Goal: Task Accomplishment & Management: Use online tool/utility

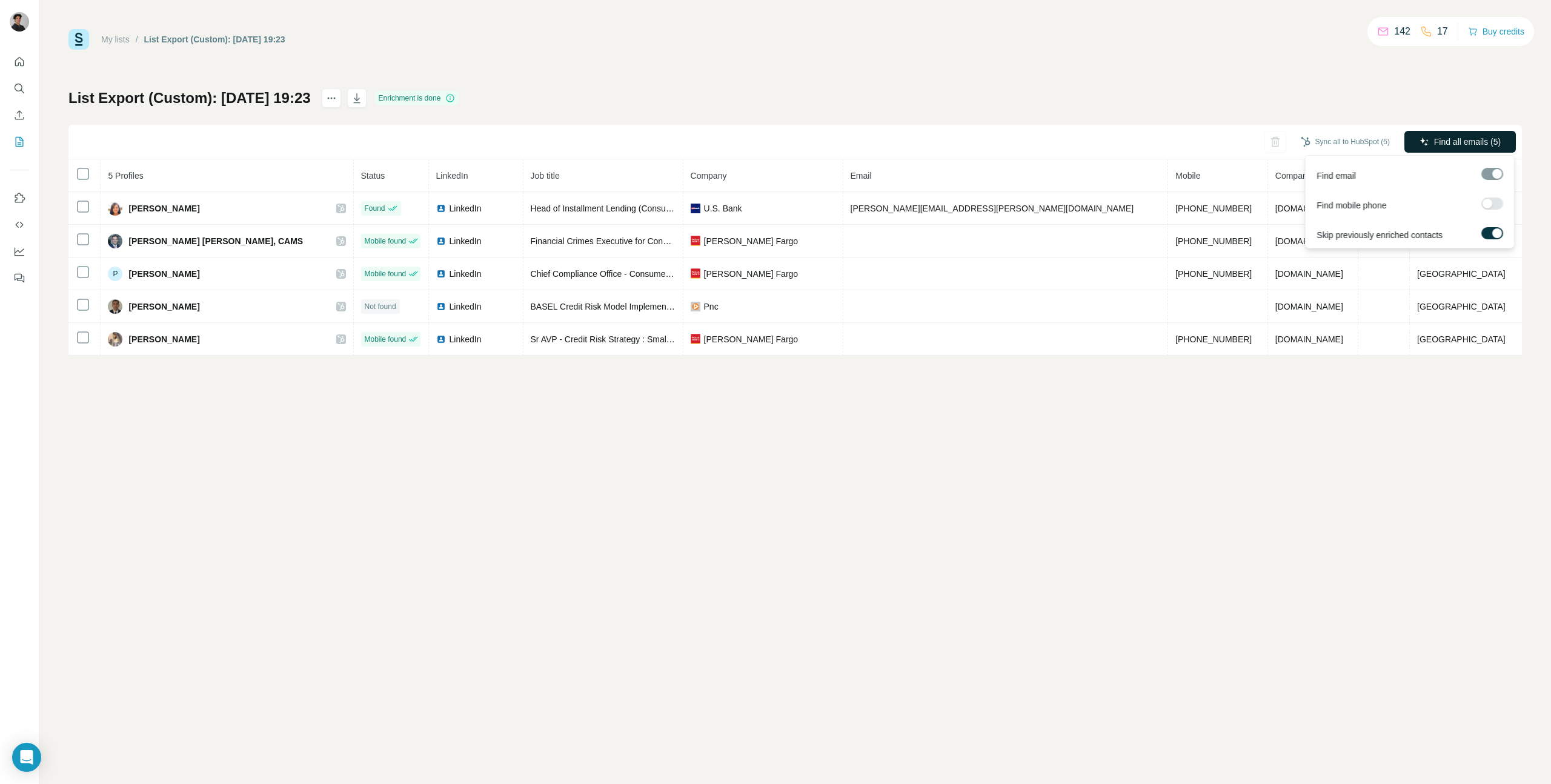
click at [1478, 138] on span "Find all emails (5)" at bounding box center [1468, 142] width 67 height 13
click at [1438, 101] on div "List Export (Custom): [DATE] 19:23 Enrichment is done Sync all to HubSpot (5) F…" at bounding box center [795, 222] width 1453 height 267
click at [1434, 144] on span "Find all emails (5)" at bounding box center [1468, 142] width 67 height 13
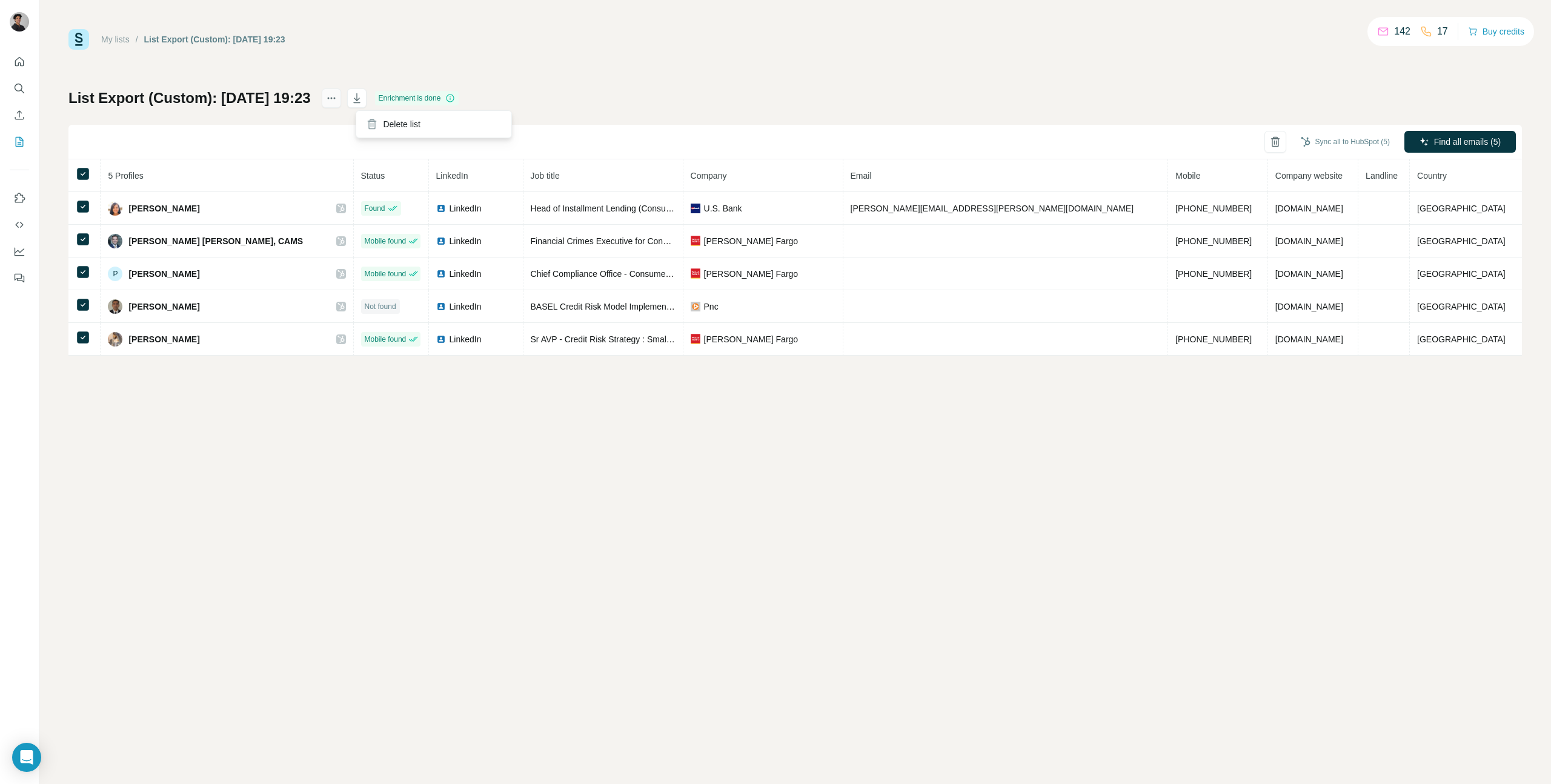
click at [337, 99] on icon "actions" at bounding box center [331, 98] width 13 height 13
click at [19, 141] on icon "My lists" at bounding box center [19, 142] width 13 height 13
click at [1480, 30] on button "Buy credits" at bounding box center [1496, 32] width 57 height 17
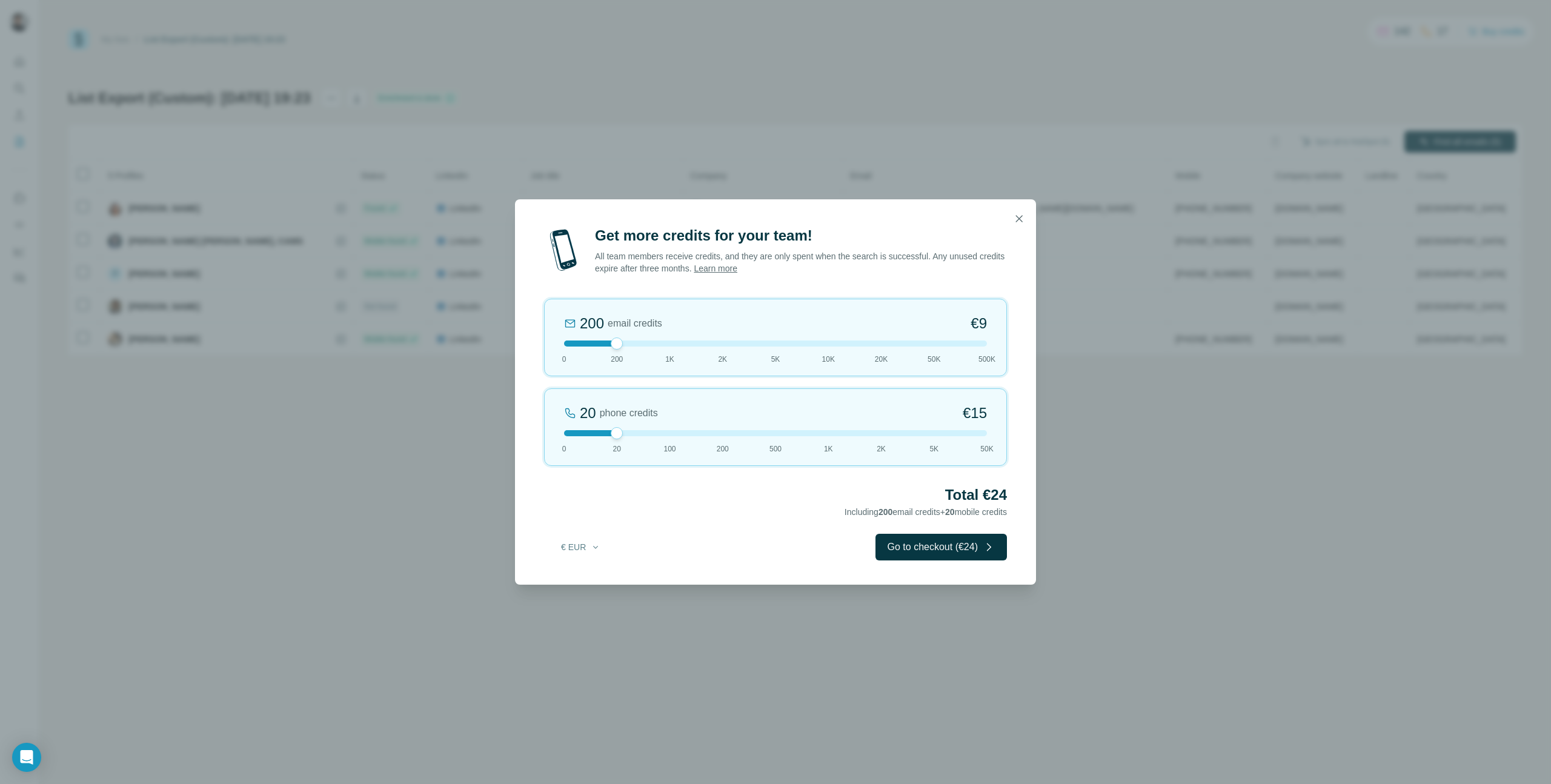
click at [1125, 255] on div "Get more credits for your team! All team members receive credits, and they are …" at bounding box center [775, 392] width 1551 height 784
drag, startPoint x: 612, startPoint y: 342, endPoint x: 649, endPoint y: 369, distance: 45.8
click at [649, 369] on div "1K email credits €42 0 200 1K 2K 5K 10K 20K 50K 500K" at bounding box center [775, 337] width 463 height 78
click at [1015, 219] on icon "button" at bounding box center [1019, 219] width 13 height 13
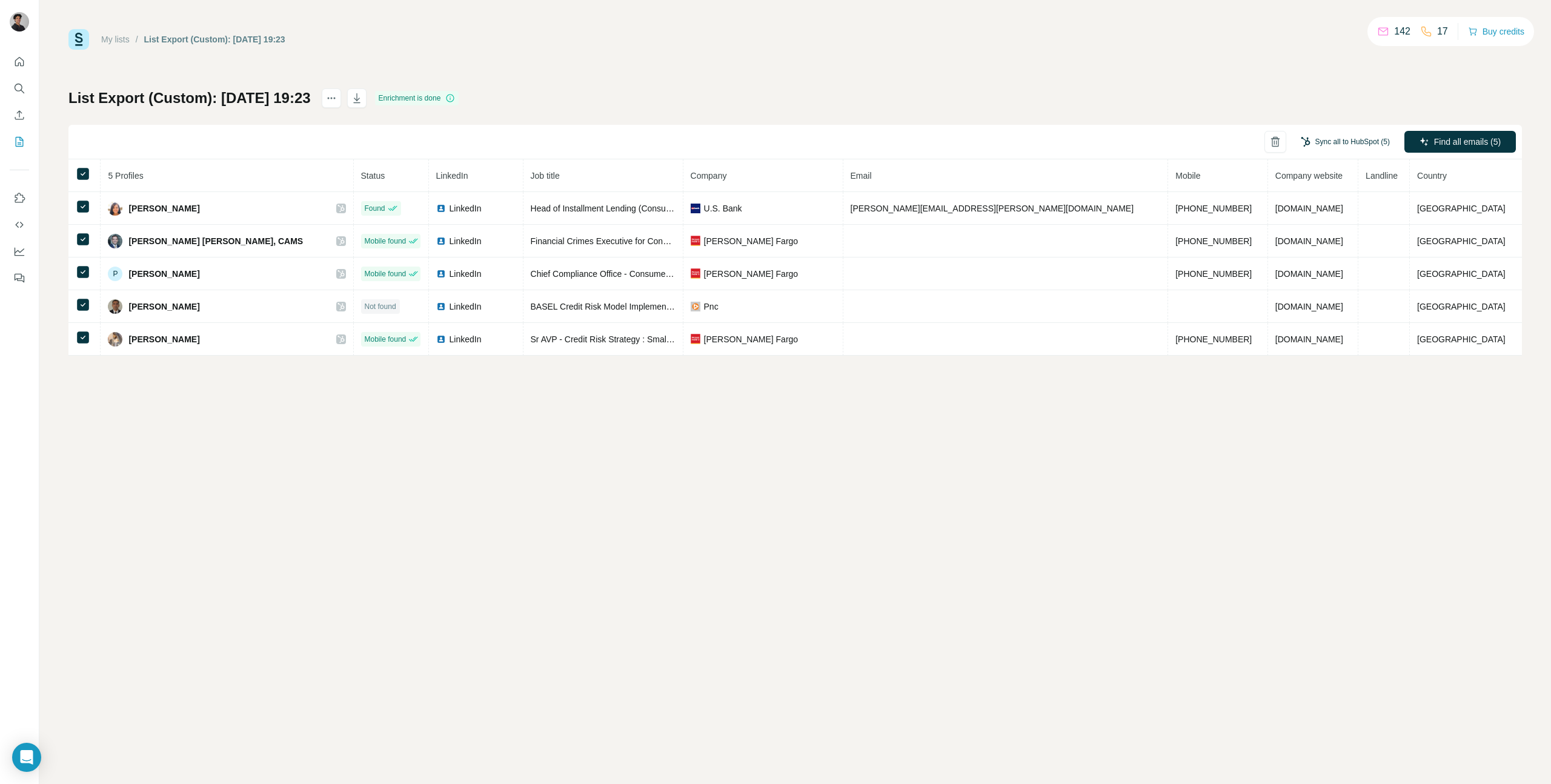
click at [1352, 143] on button "Sync all to HubSpot (5)" at bounding box center [1345, 142] width 106 height 18
click at [1358, 98] on div "List Export (Custom): [DATE] 19:23 Enrichment is done Sync all to HubSpot (5) F…" at bounding box center [795, 222] width 1453 height 267
